Goal: Task Accomplishment & Management: Manage account settings

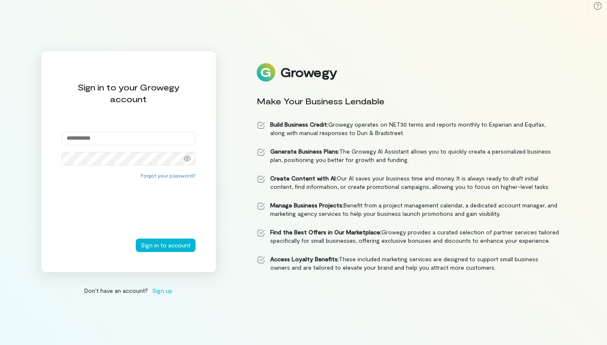
type input "**********"
click at [166, 245] on button "Sign in to account" at bounding box center [166, 245] width 60 height 13
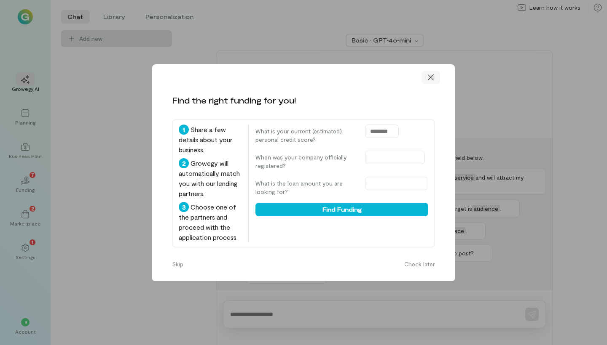
click at [429, 73] on icon at bounding box center [430, 77] width 8 height 8
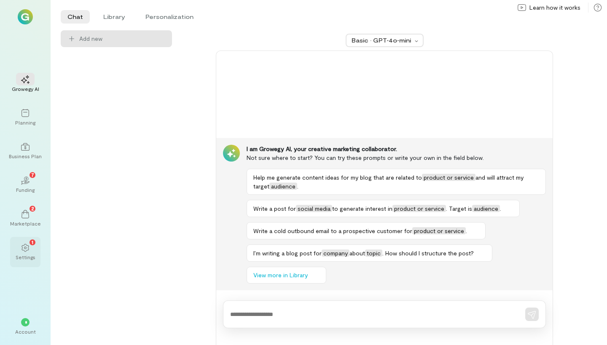
click at [27, 247] on icon at bounding box center [25, 248] width 8 height 8
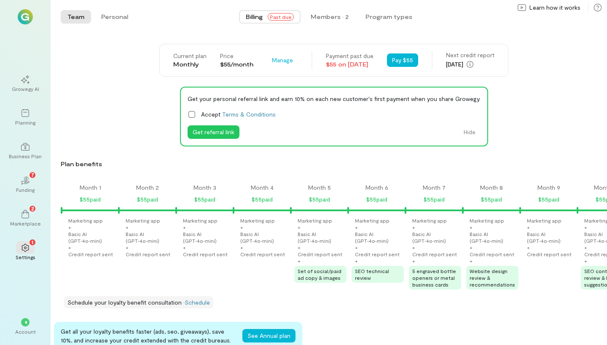
scroll to position [0, 883]
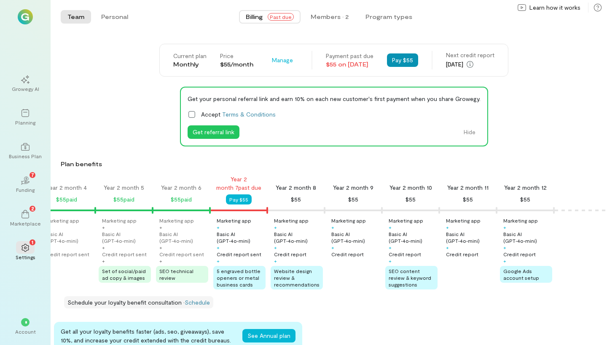
click at [415, 56] on button "Pay $55" at bounding box center [402, 60] width 31 height 13
